Goal: Information Seeking & Learning: Learn about a topic

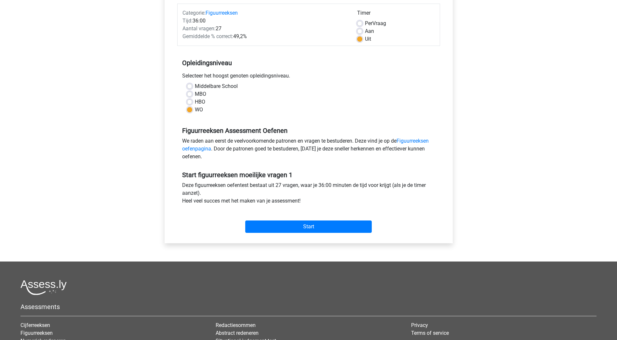
scroll to position [33, 0]
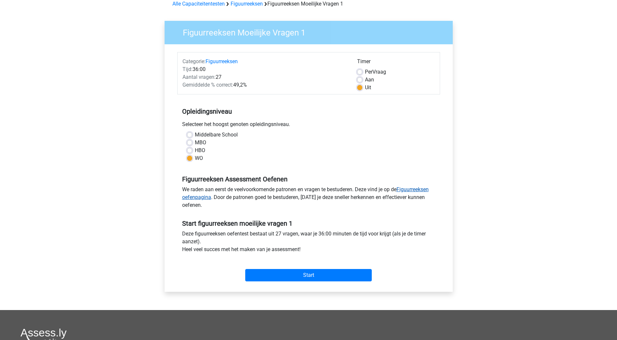
click at [409, 190] on link "Figuurreeksen oefenpagina" at bounding box center [305, 193] width 247 height 14
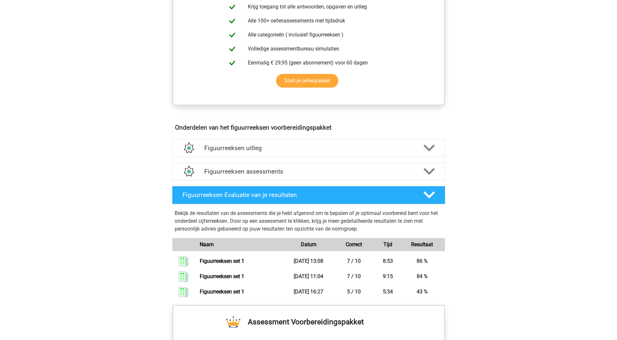
scroll to position [260, 0]
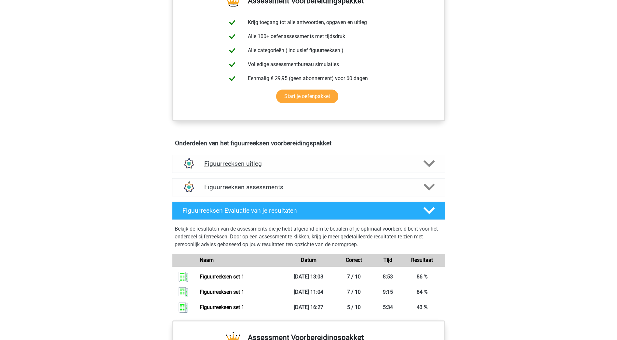
click at [272, 168] on div "Figuurreeksen uitleg" at bounding box center [308, 163] width 273 height 18
